Goal: Task Accomplishment & Management: Complete application form

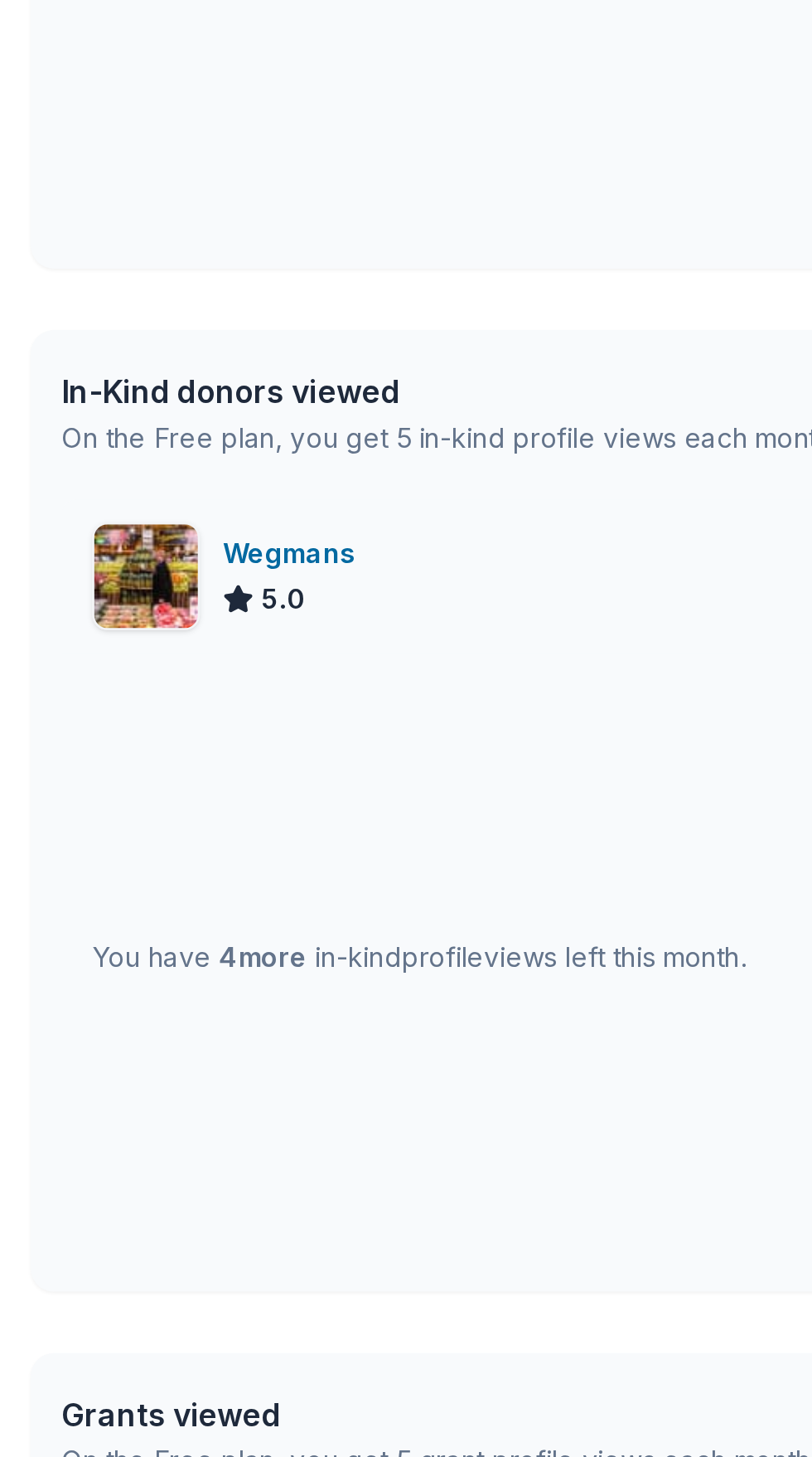
click at [79, 570] on img at bounding box center [63, 577] width 45 height 45
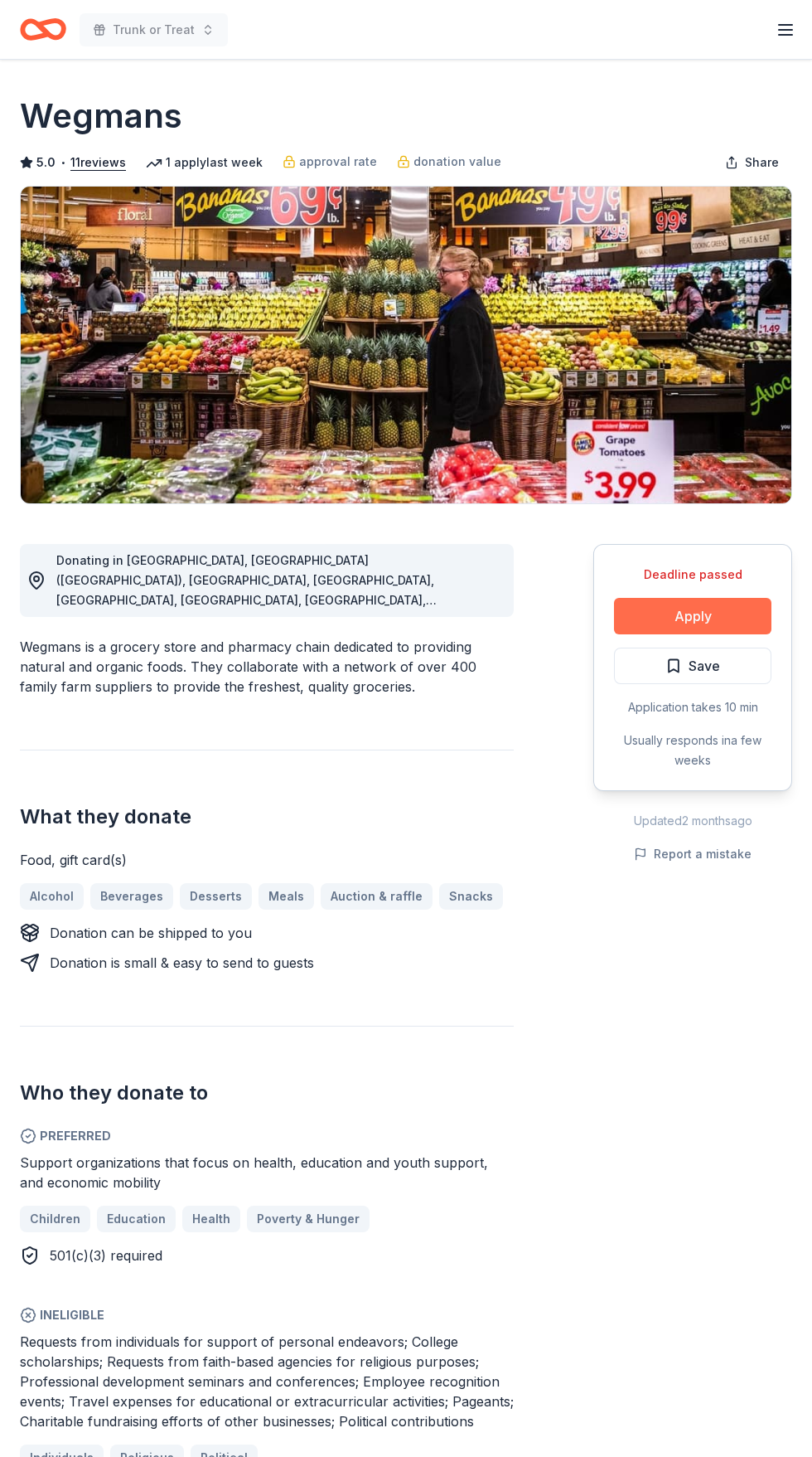
click at [764, 612] on button "Apply" at bounding box center [692, 616] width 157 height 37
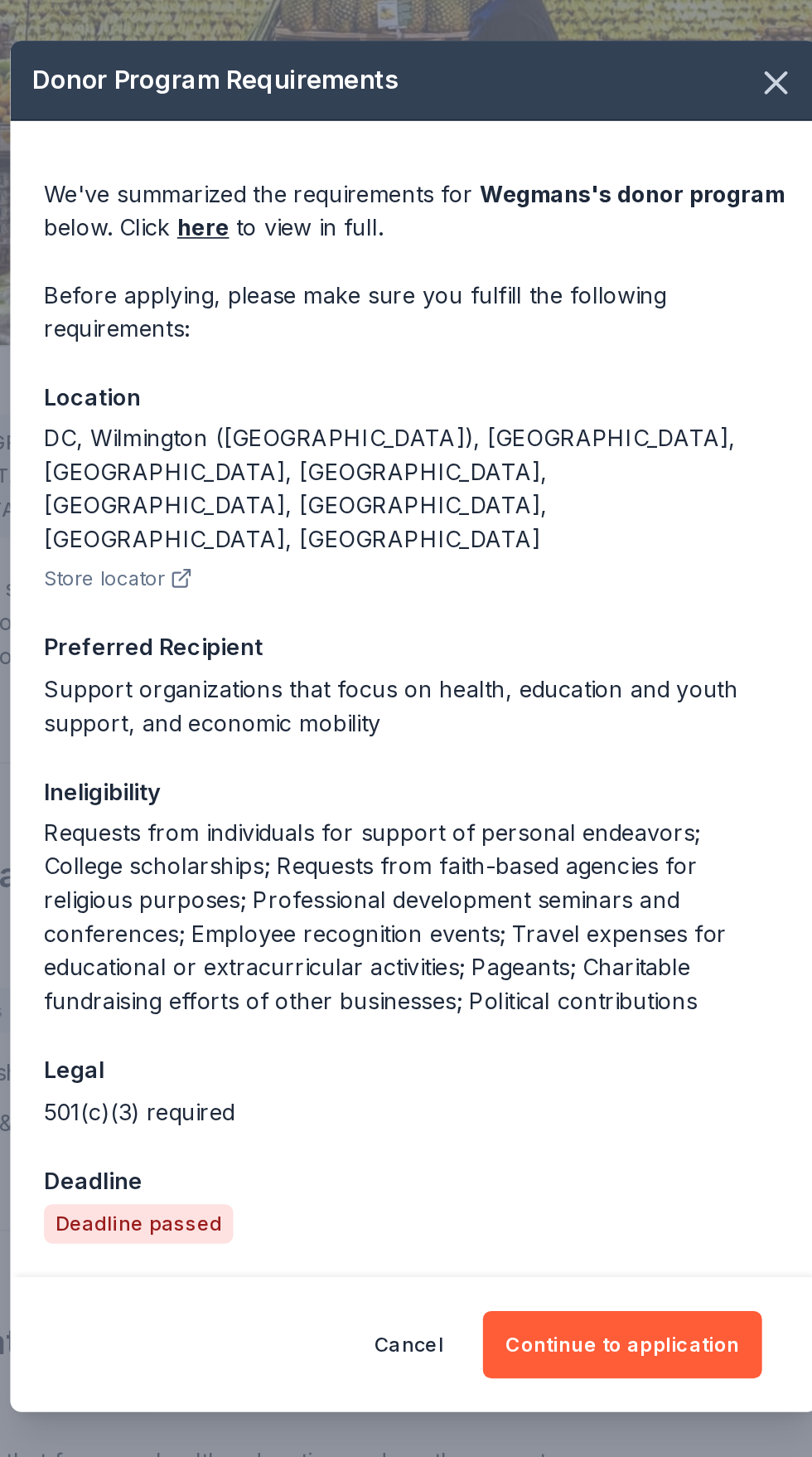
click at [273, 1014] on div "We've summarized the requirements for Wegmans 's donor program below. Click her…" at bounding box center [406, 712] width 478 height 683
click at [271, 1010] on div "Deadline passed" at bounding box center [243, 1021] width 112 height 23
click at [414, 1074] on button "Cancel" at bounding box center [403, 1093] width 41 height 40
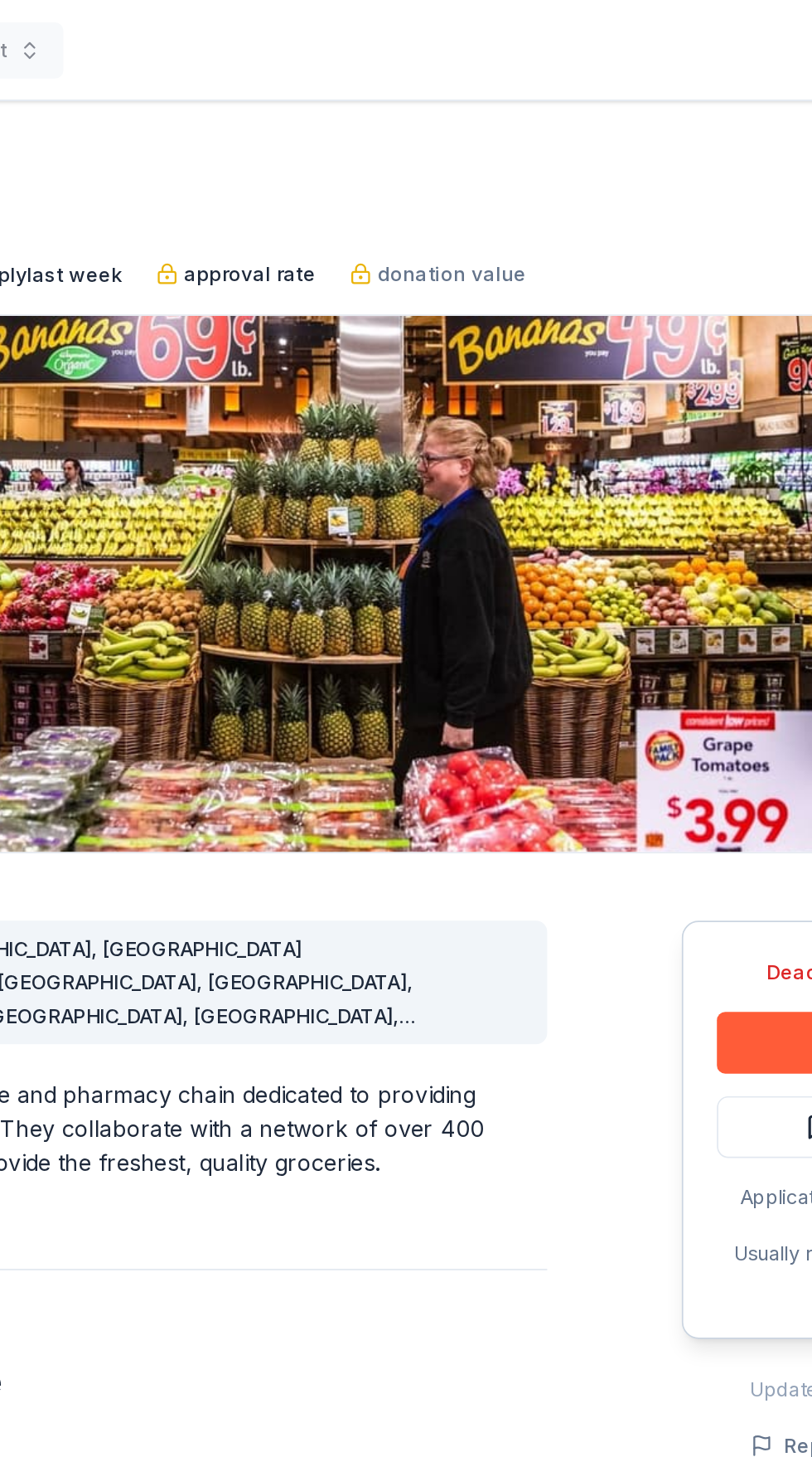
click at [348, 168] on span "approval rate" at bounding box center [338, 162] width 78 height 20
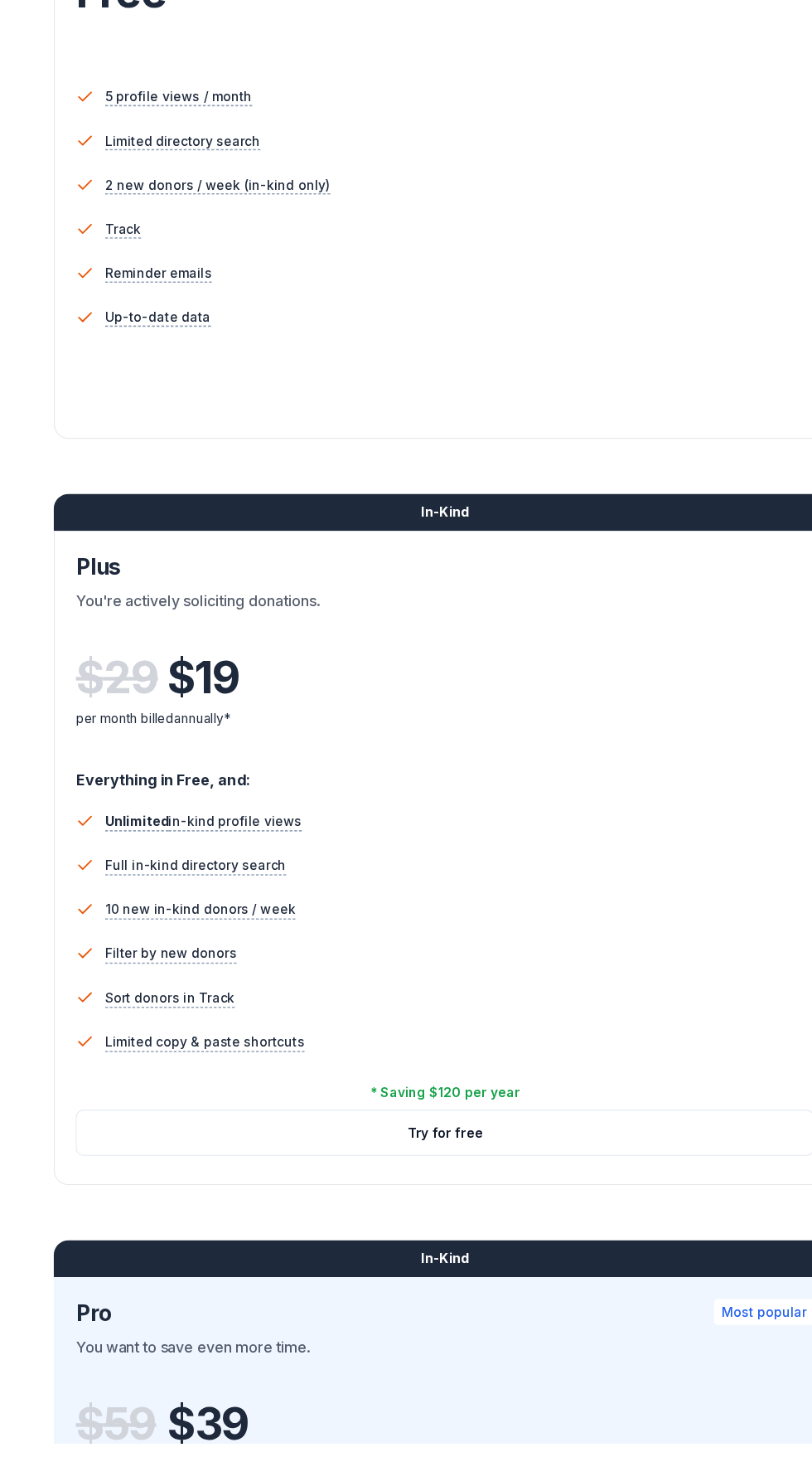
scroll to position [317, 0]
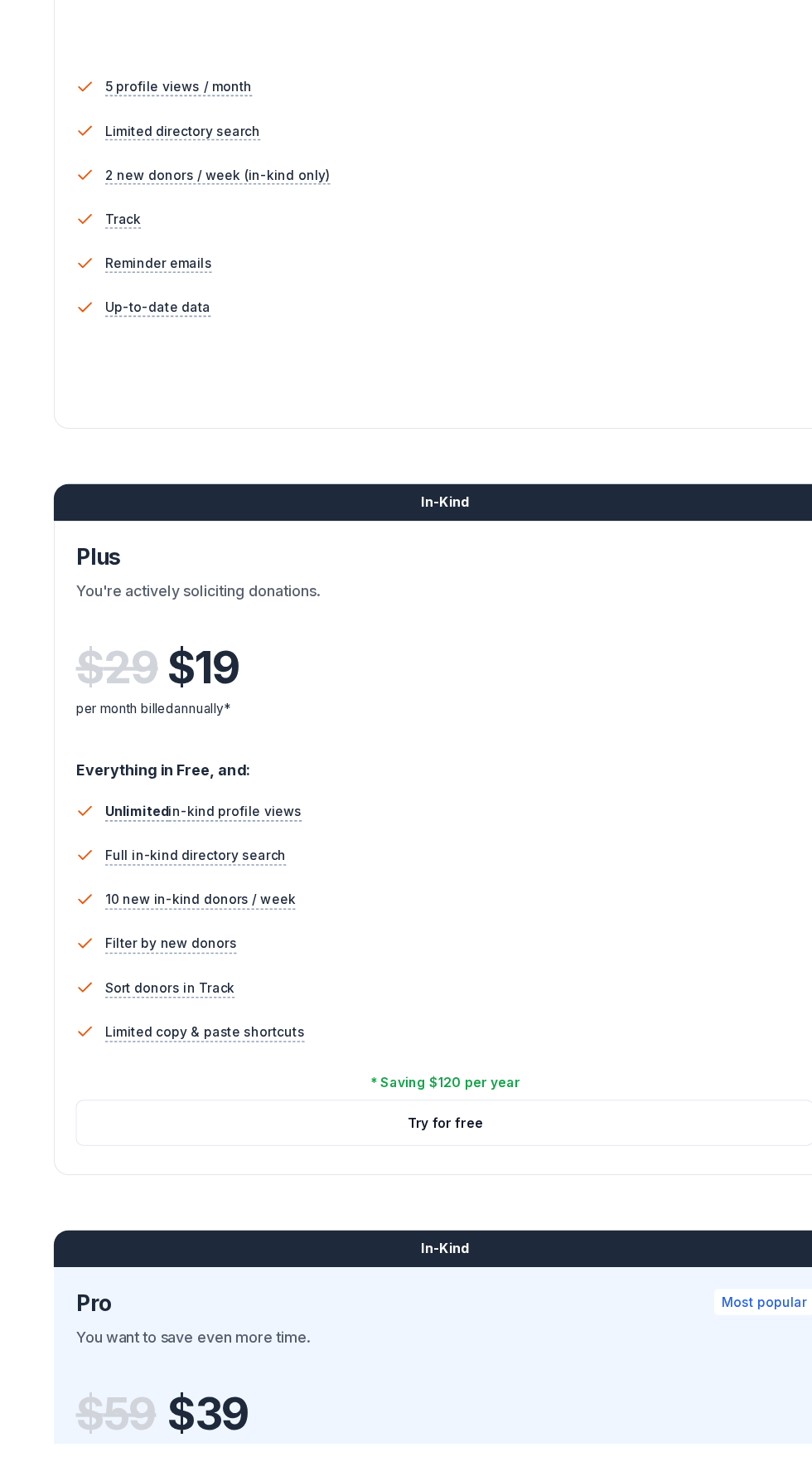
click at [528, 613] on div "In-Kind" at bounding box center [406, 608] width 706 height 33
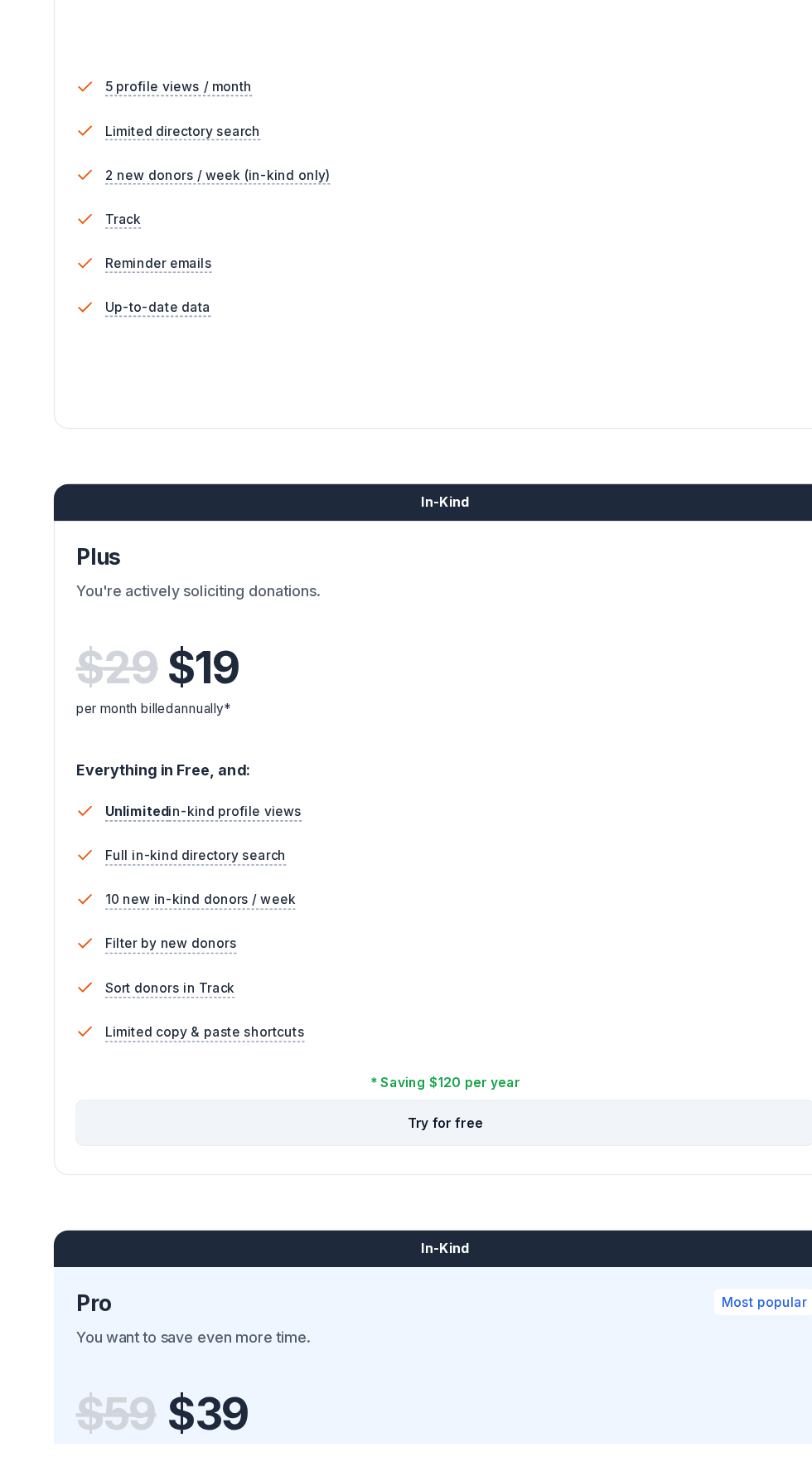
click at [468, 1172] on button "Try for free" at bounding box center [406, 1167] width 665 height 40
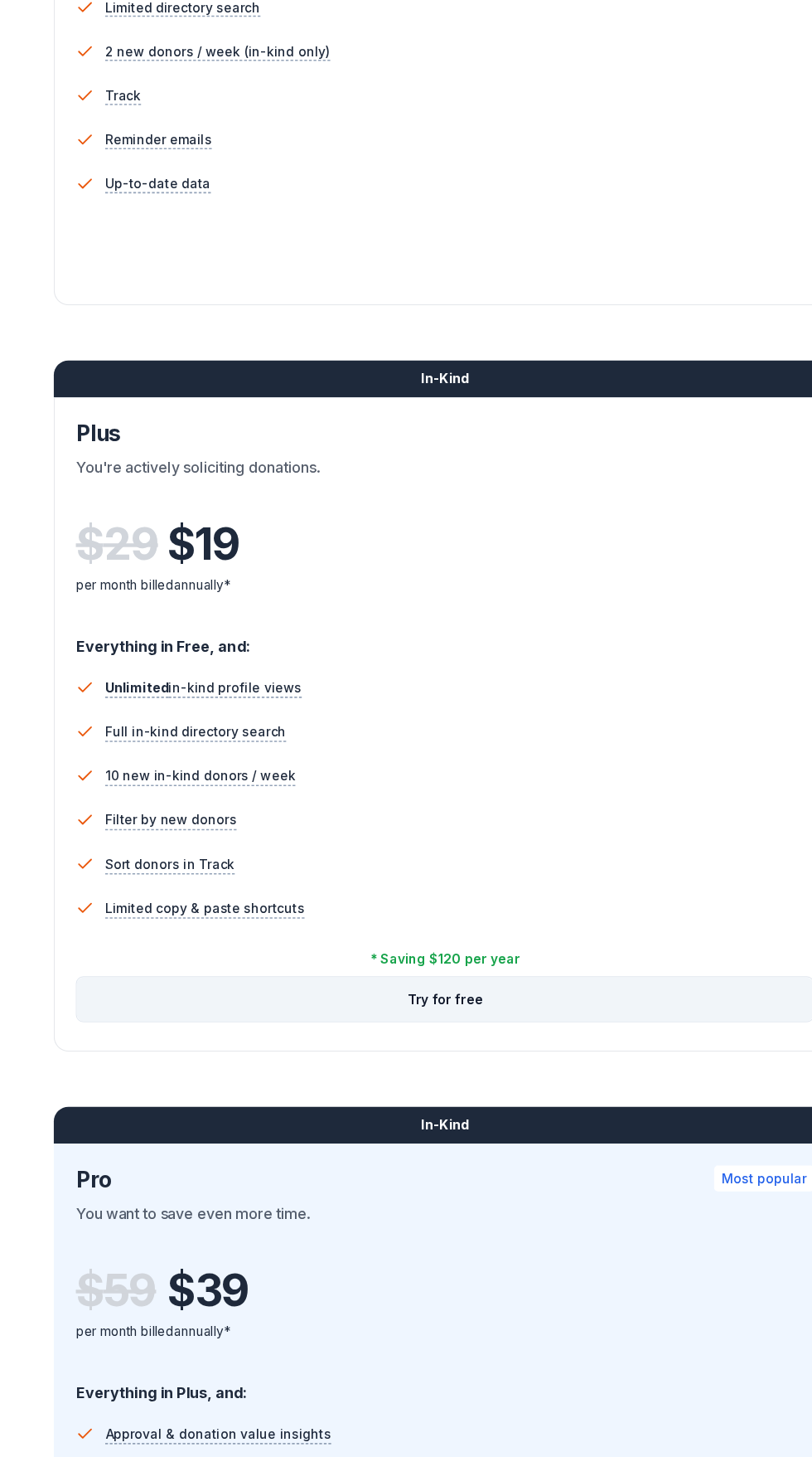
scroll to position [456, 0]
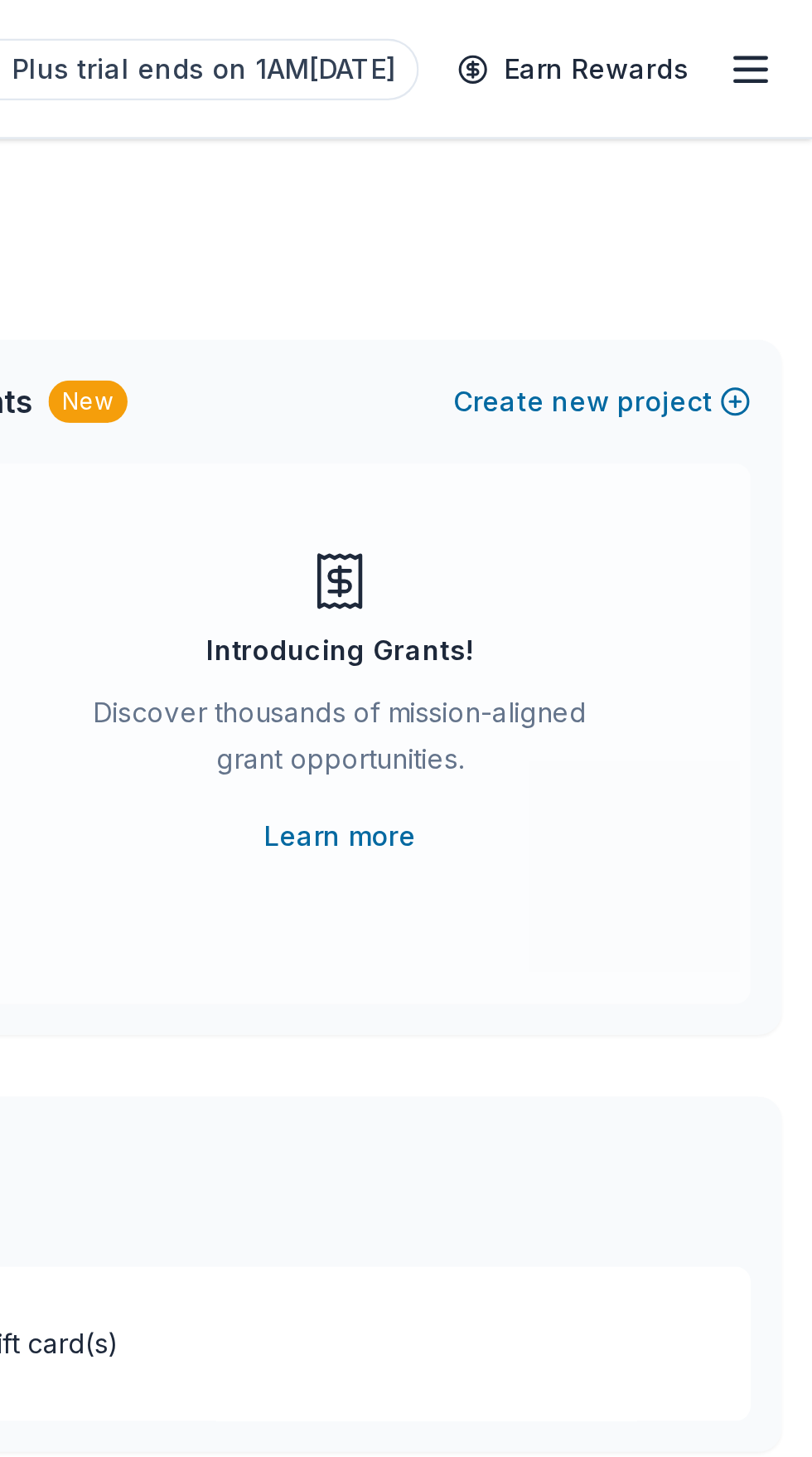
click at [786, 35] on line "button" at bounding box center [785, 35] width 13 height 0
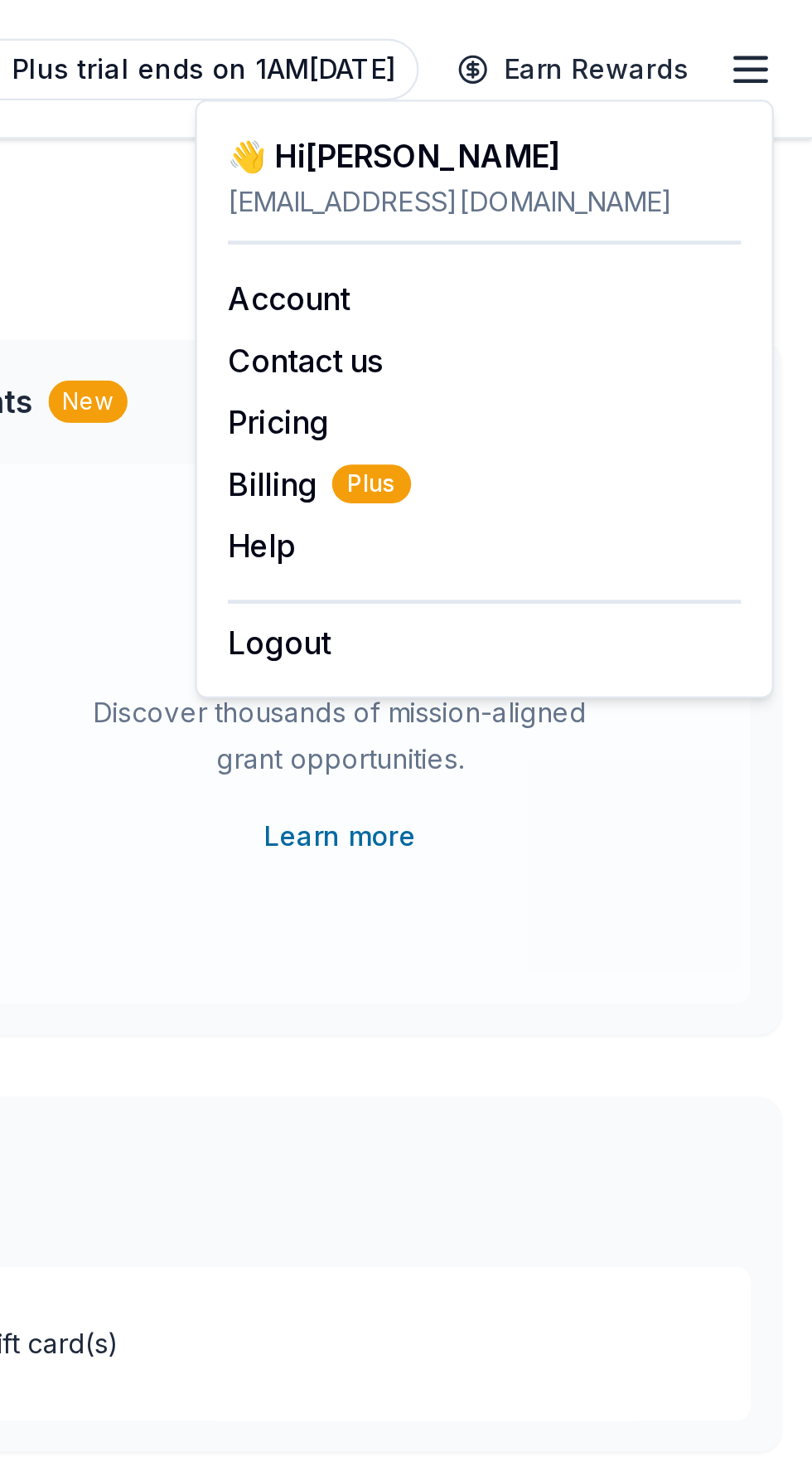
click at [599, 34] on span "Plus trial ends on 1AM, 8/21" at bounding box center [551, 30] width 165 height 20
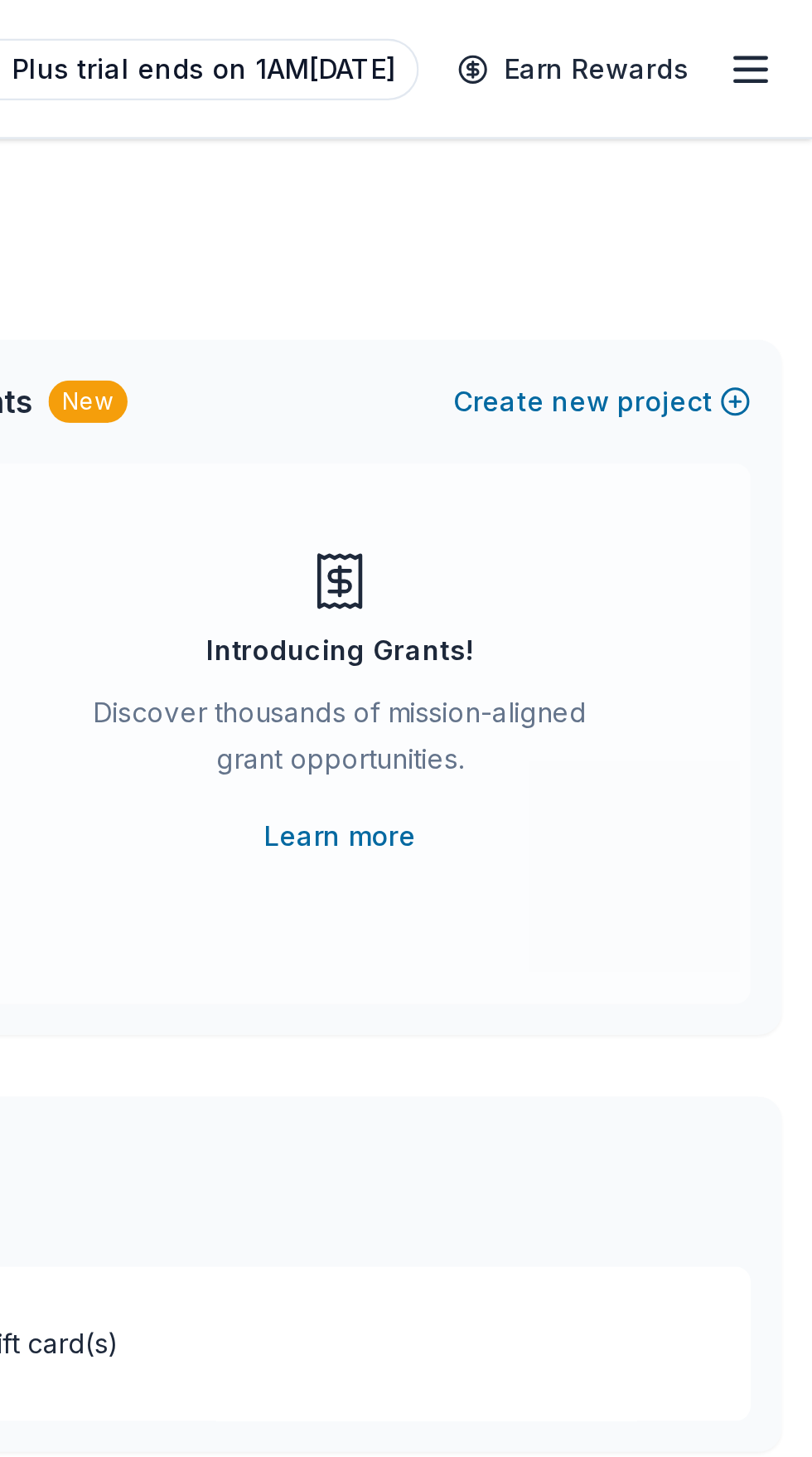
click at [613, 28] on span "Plus trial ends on 1AM, 8/21" at bounding box center [551, 30] width 165 height 20
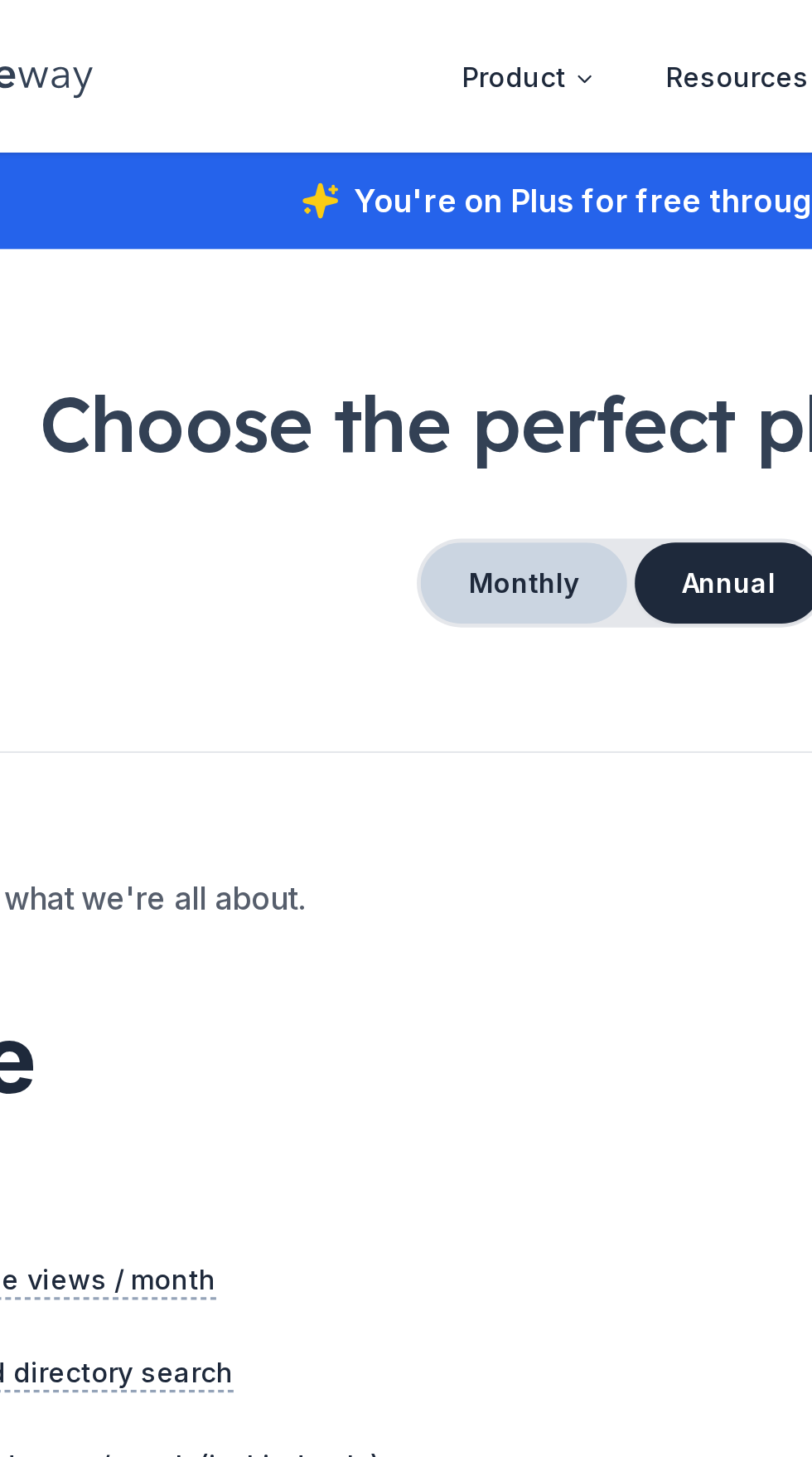
click at [389, 255] on button "Monthly" at bounding box center [365, 251] width 88 height 35
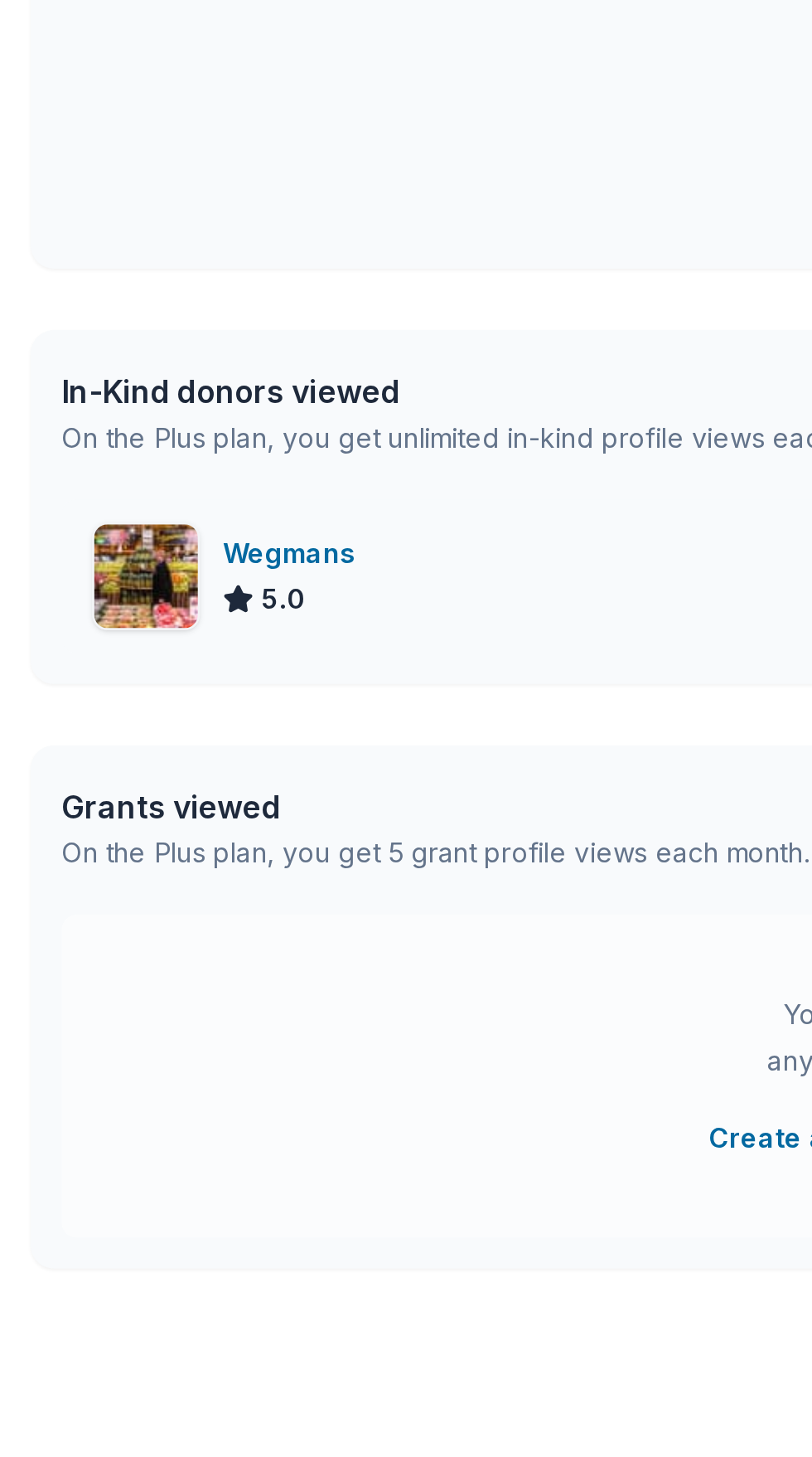
click at [134, 553] on div "Wegmans 5.0" at bounding box center [216, 577] width 379 height 66
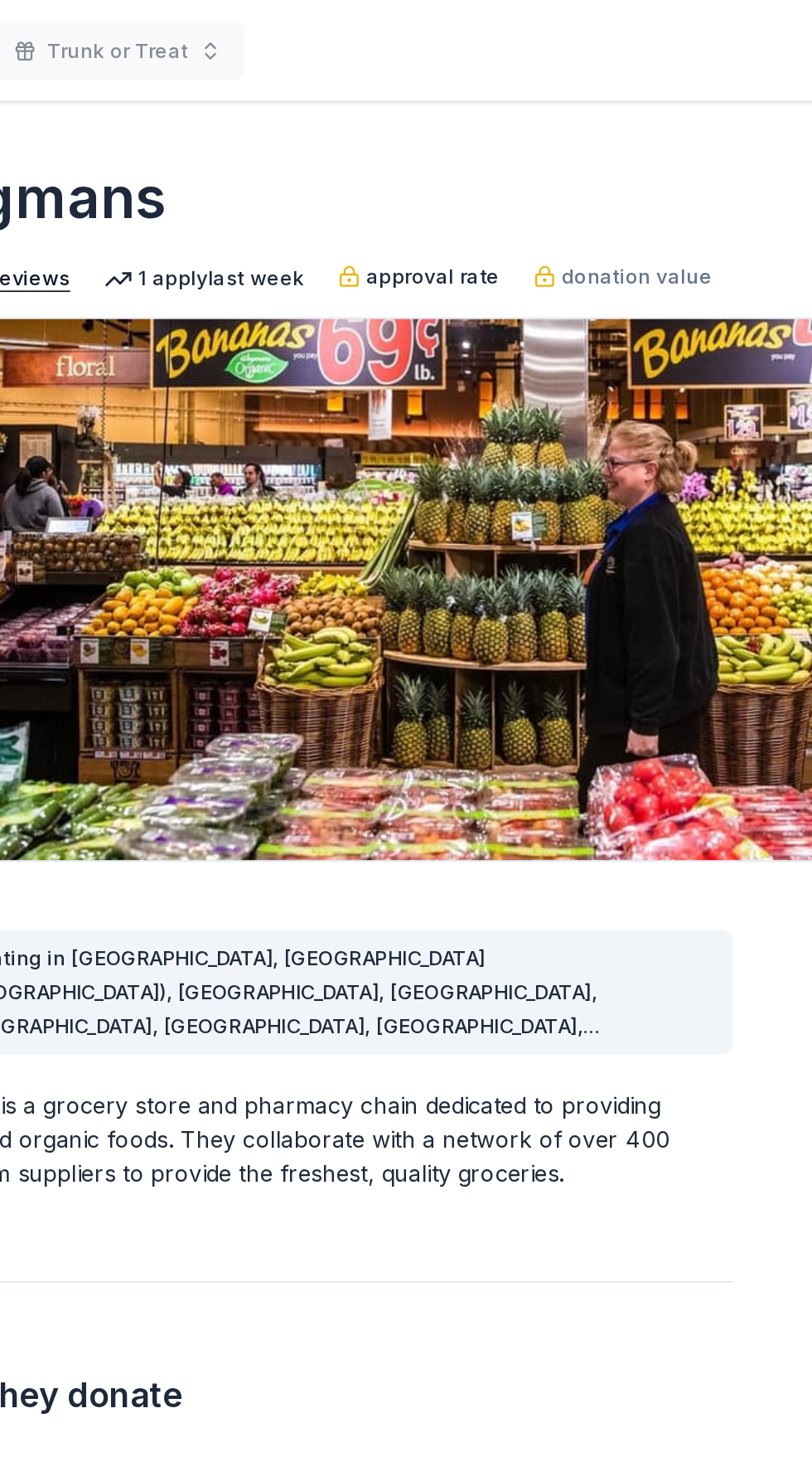
click at [336, 156] on span "approval rate" at bounding box center [338, 162] width 78 height 20
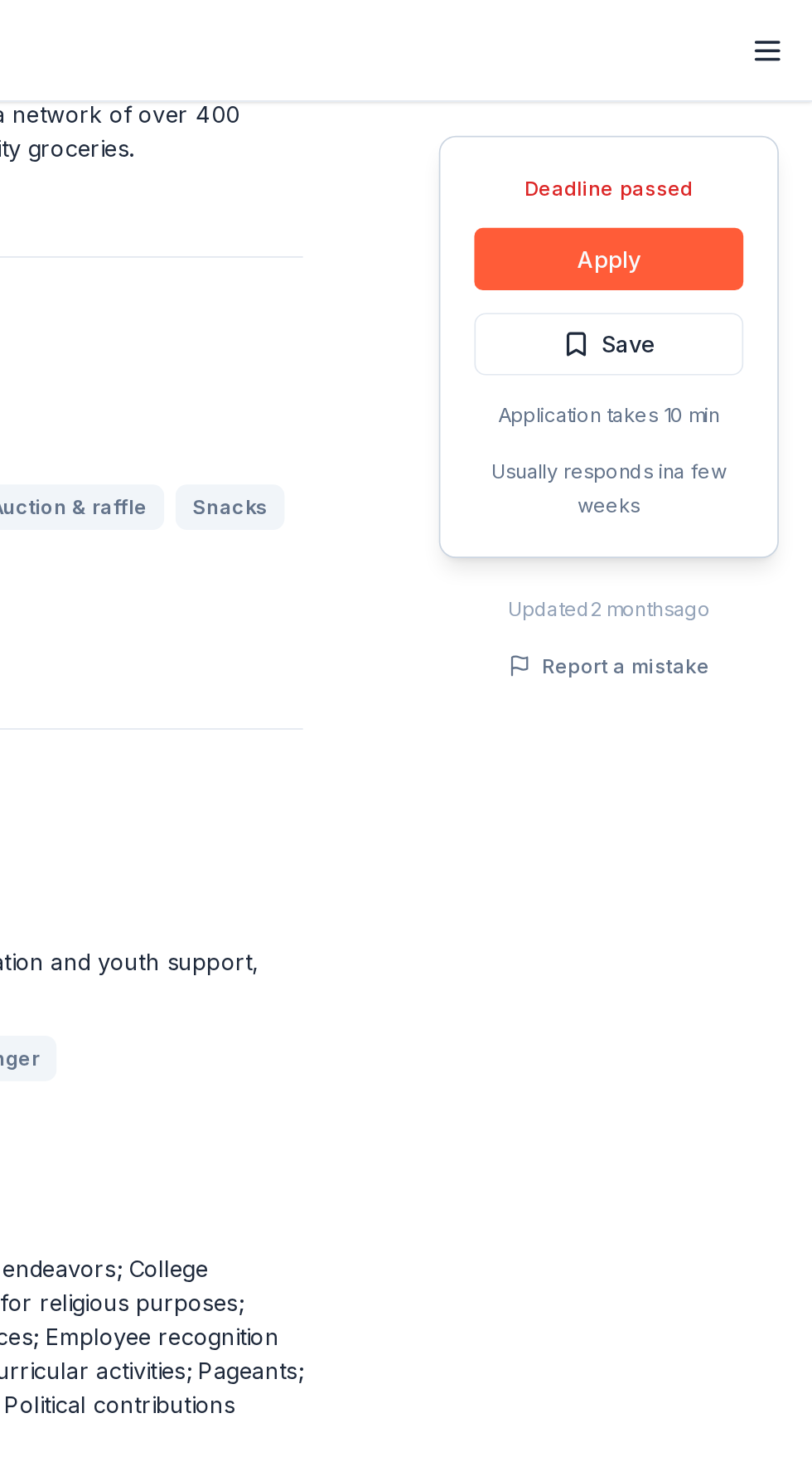
scroll to position [599, 0]
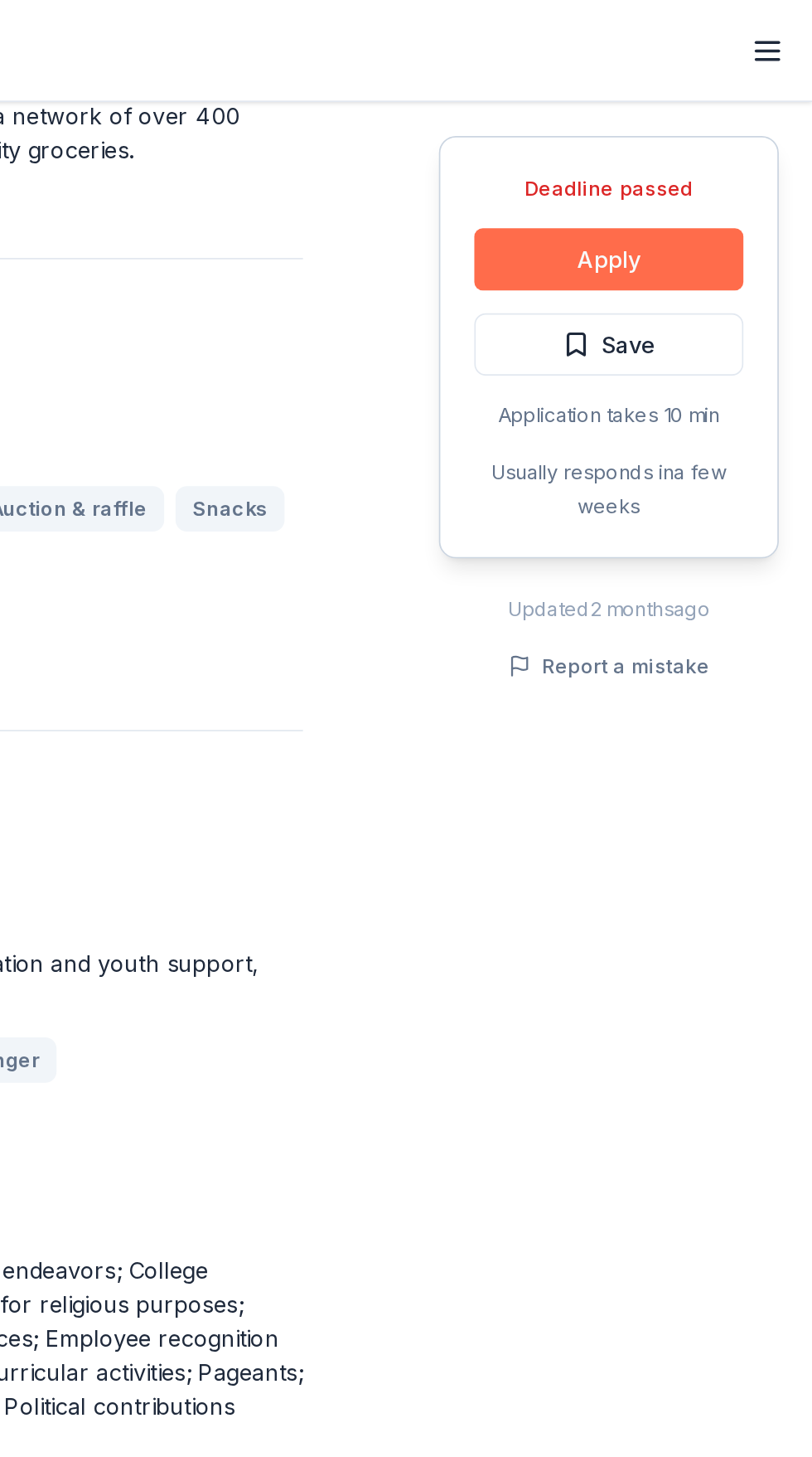
click at [748, 143] on button "Apply" at bounding box center [692, 152] width 157 height 37
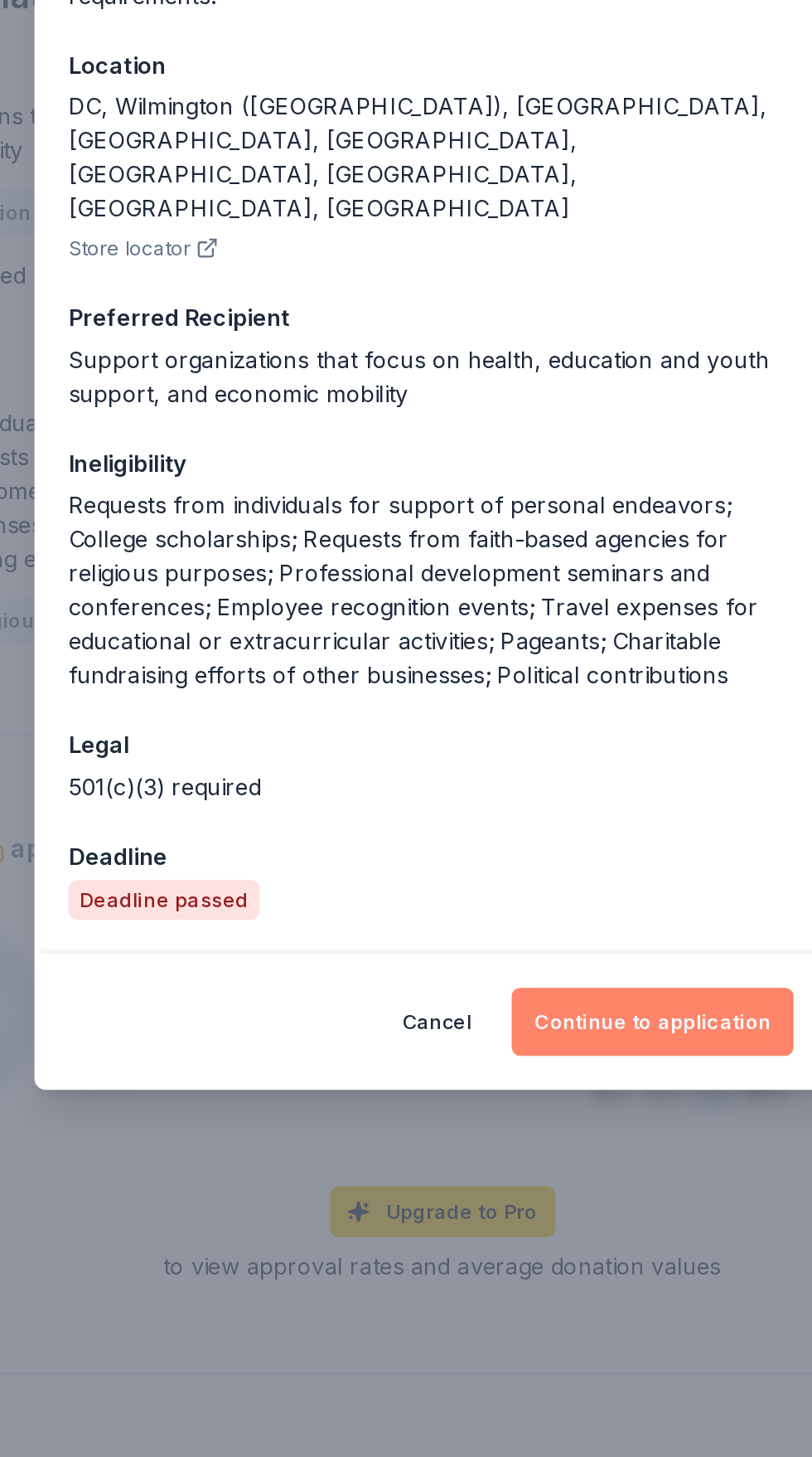
click at [581, 1113] on button "Continue to application" at bounding box center [528, 1093] width 165 height 40
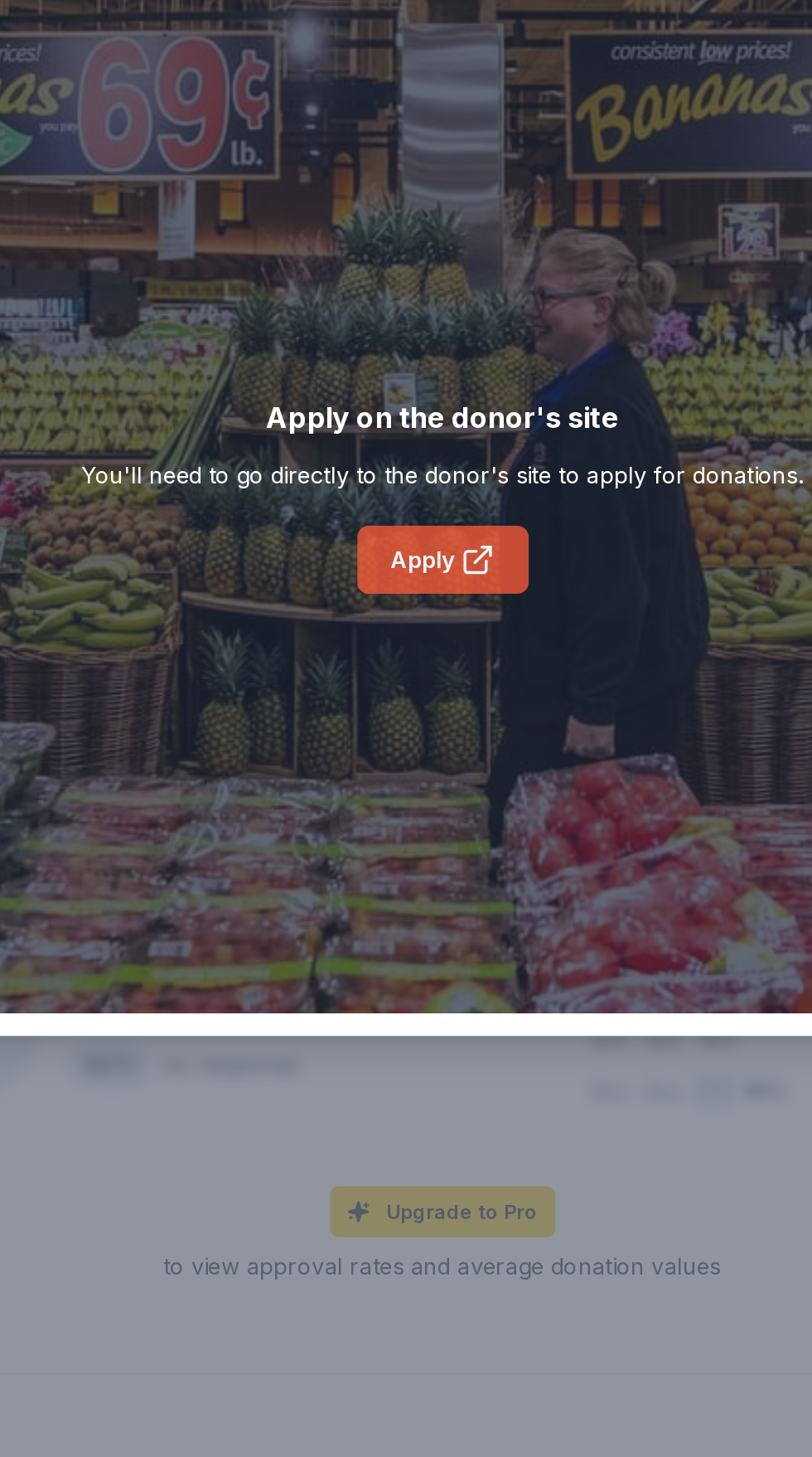
click at [436, 833] on icon at bounding box center [427, 823] width 20 height 20
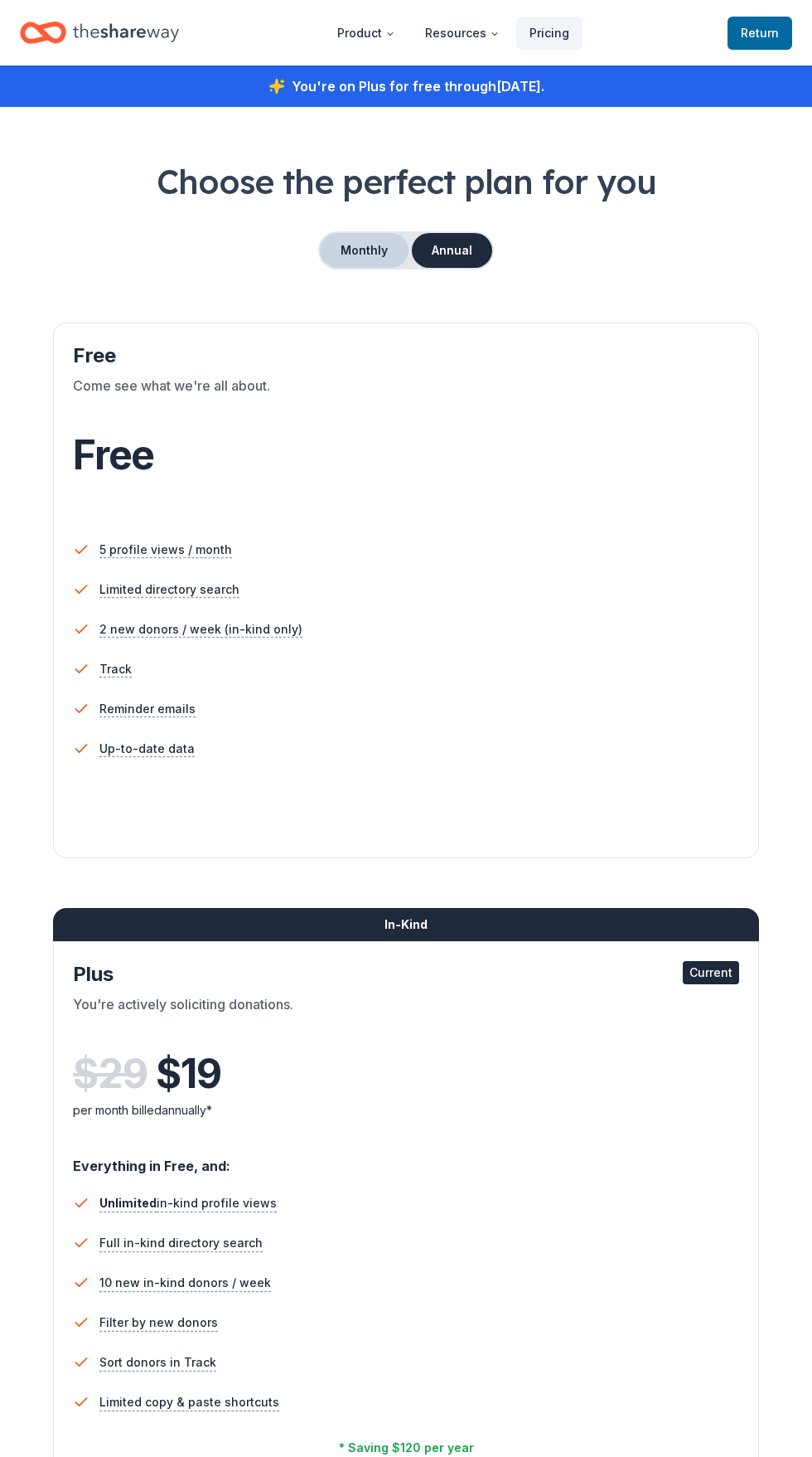
click at [353, 257] on button "Monthly" at bounding box center [365, 251] width 88 height 35
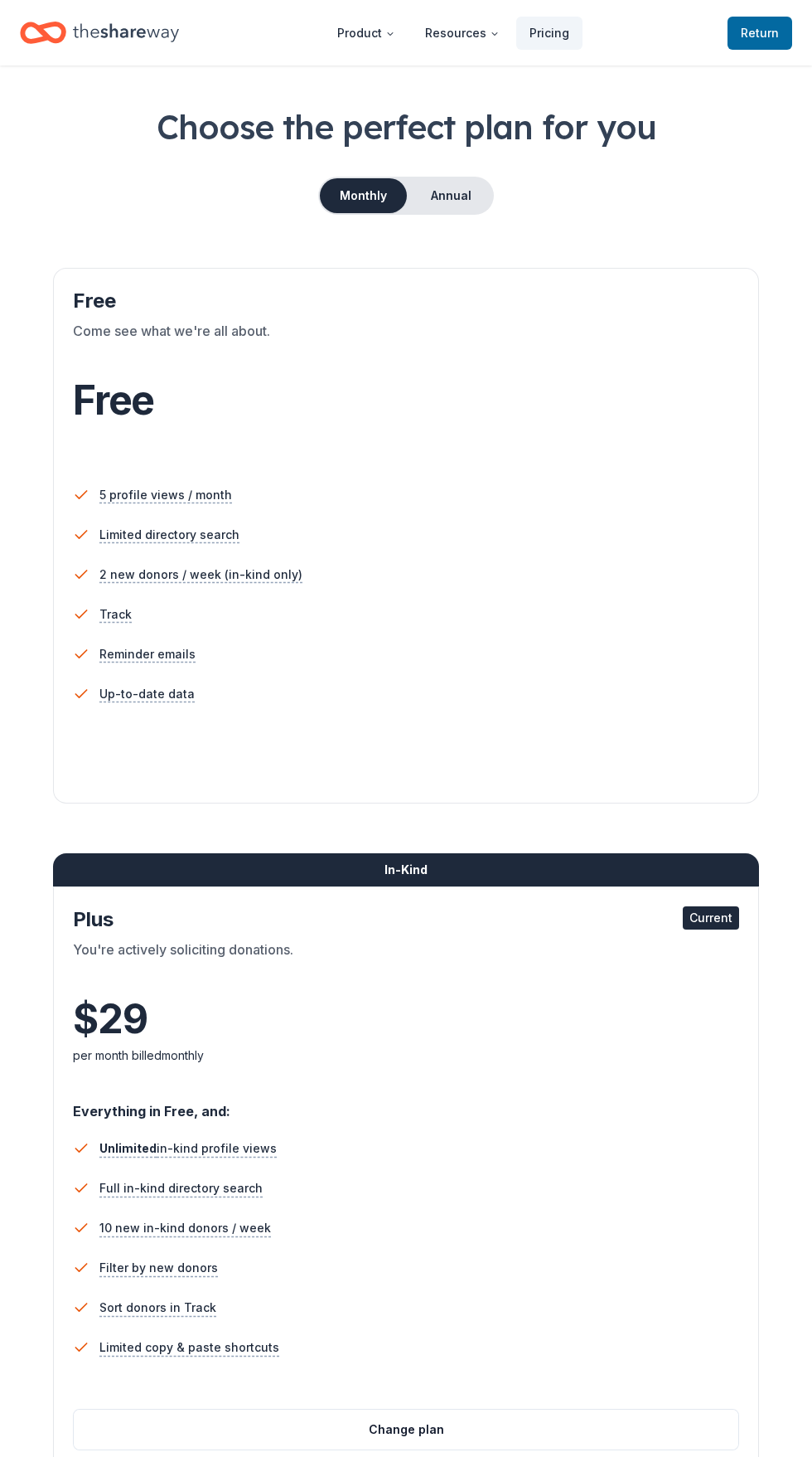
scroll to position [64, 0]
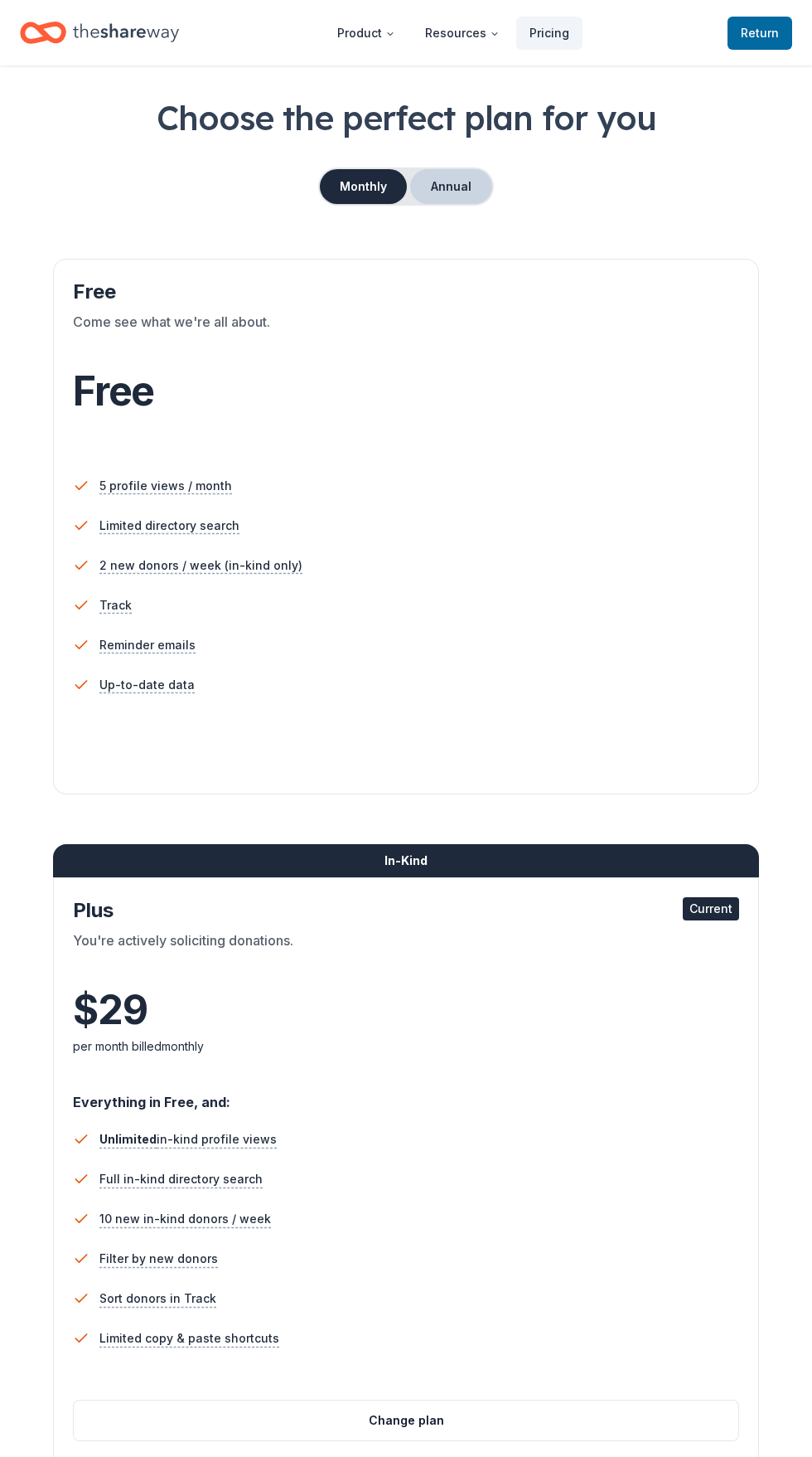
click at [480, 170] on button "Annual" at bounding box center [451, 187] width 82 height 35
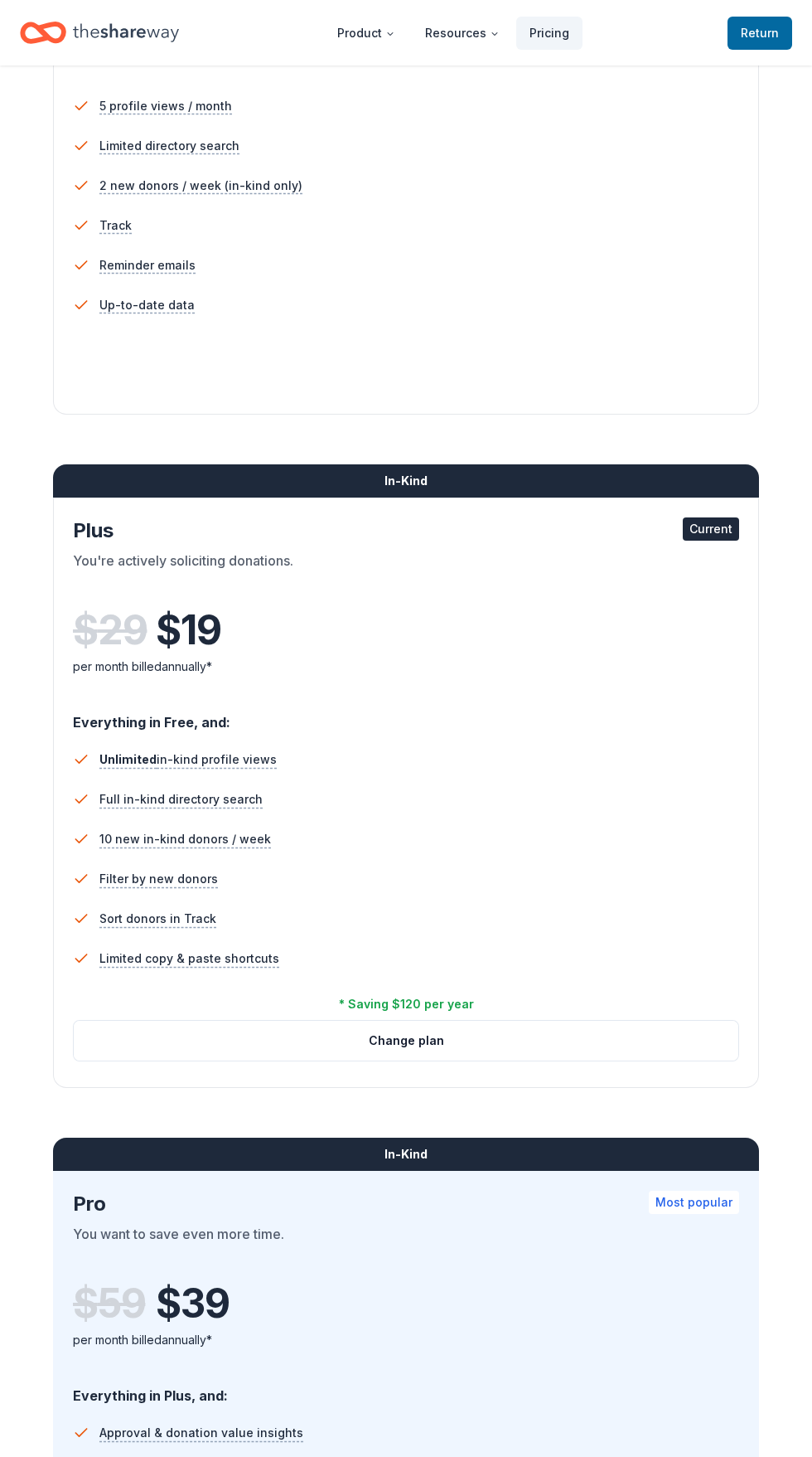
scroll to position [460, 0]
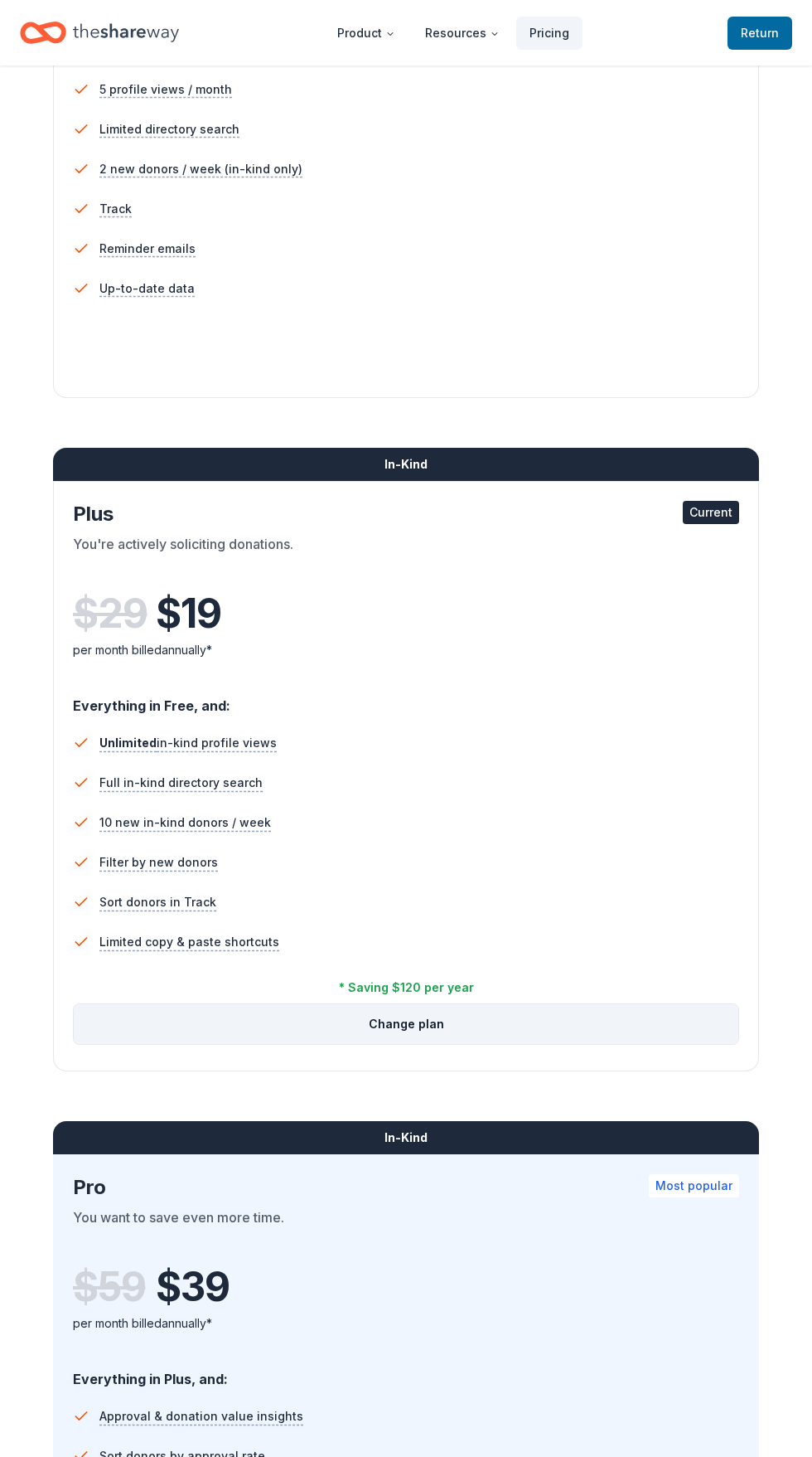
click at [498, 1036] on button "Change plan" at bounding box center [406, 1023] width 665 height 40
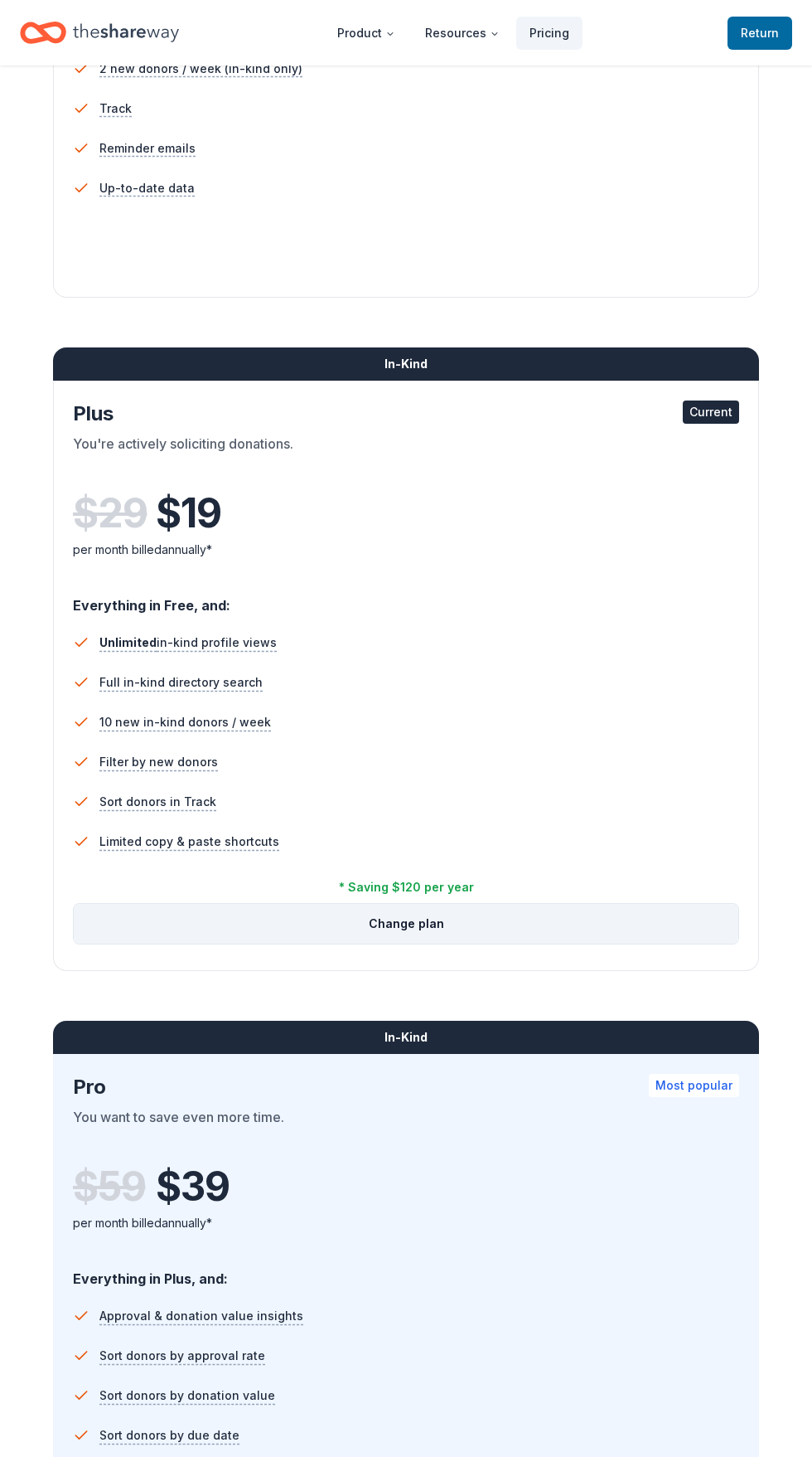
scroll to position [587, 0]
